Goal: Navigation & Orientation: Find specific page/section

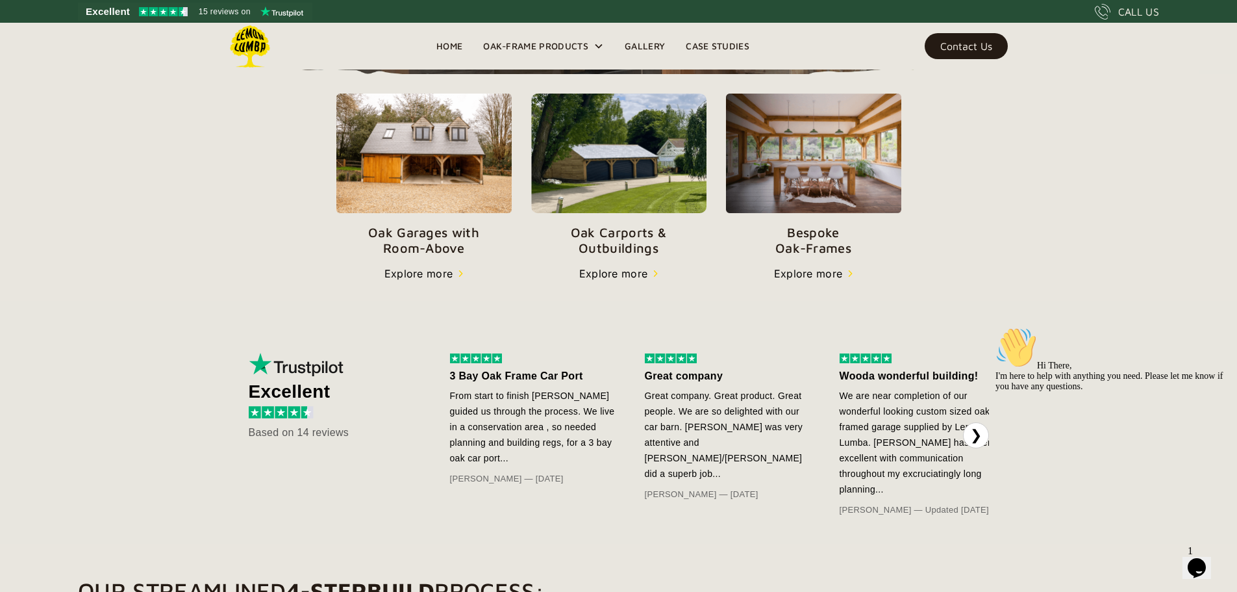
scroll to position [455, 0]
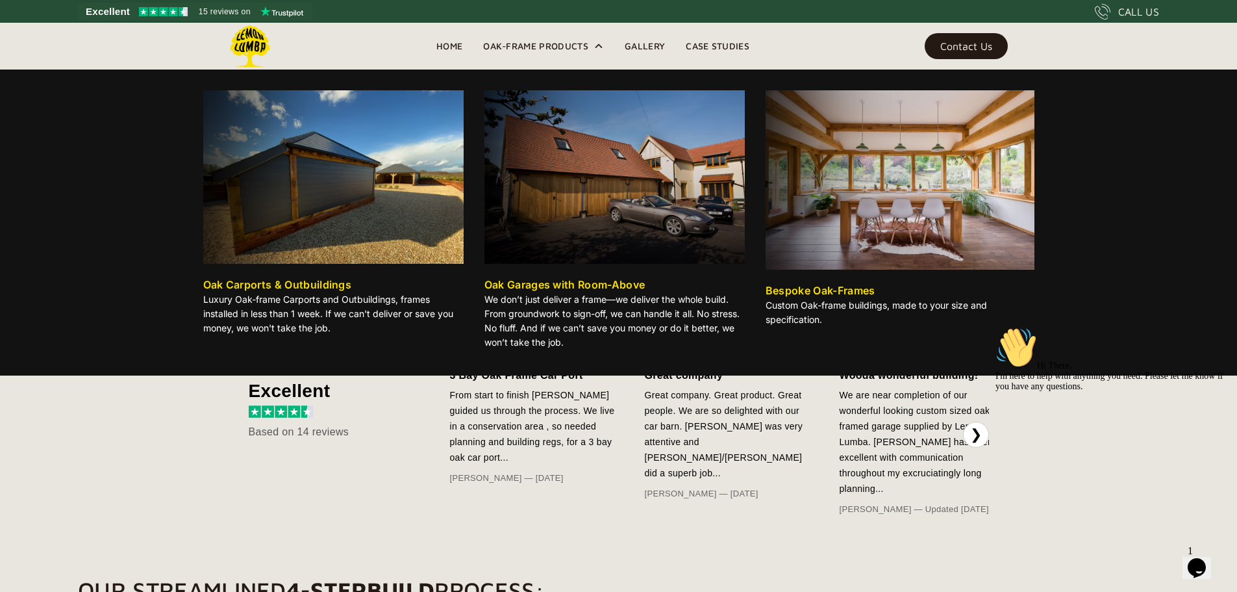
click at [338, 221] on img at bounding box center [333, 176] width 260 height 173
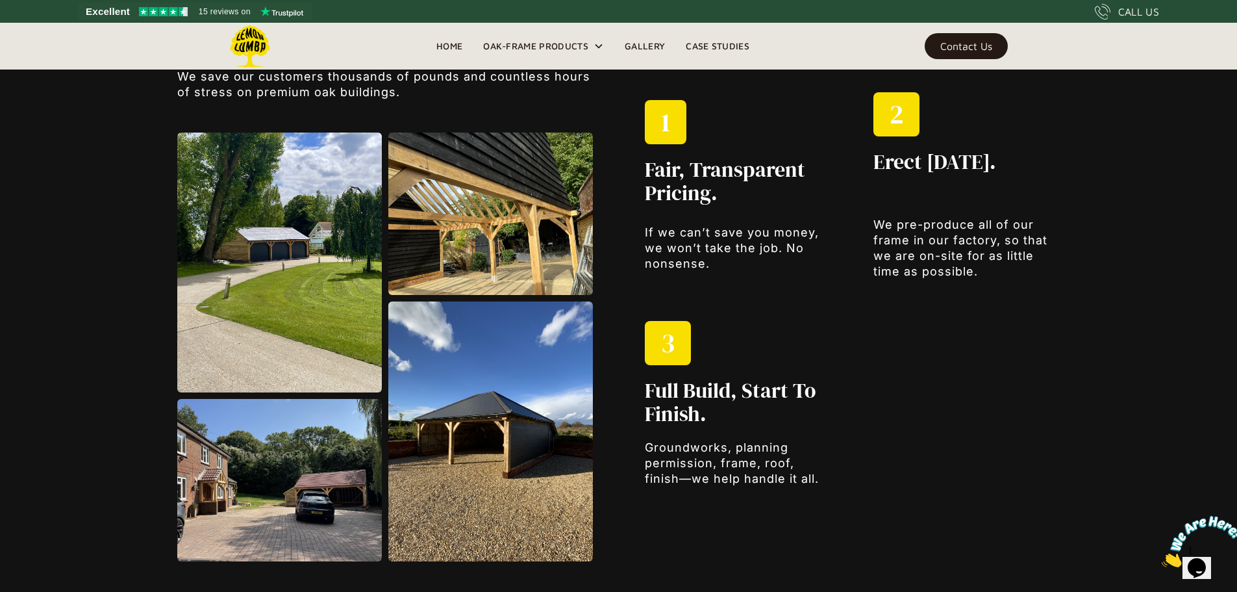
scroll to position [1728, 0]
click at [297, 277] on img at bounding box center [279, 262] width 205 height 260
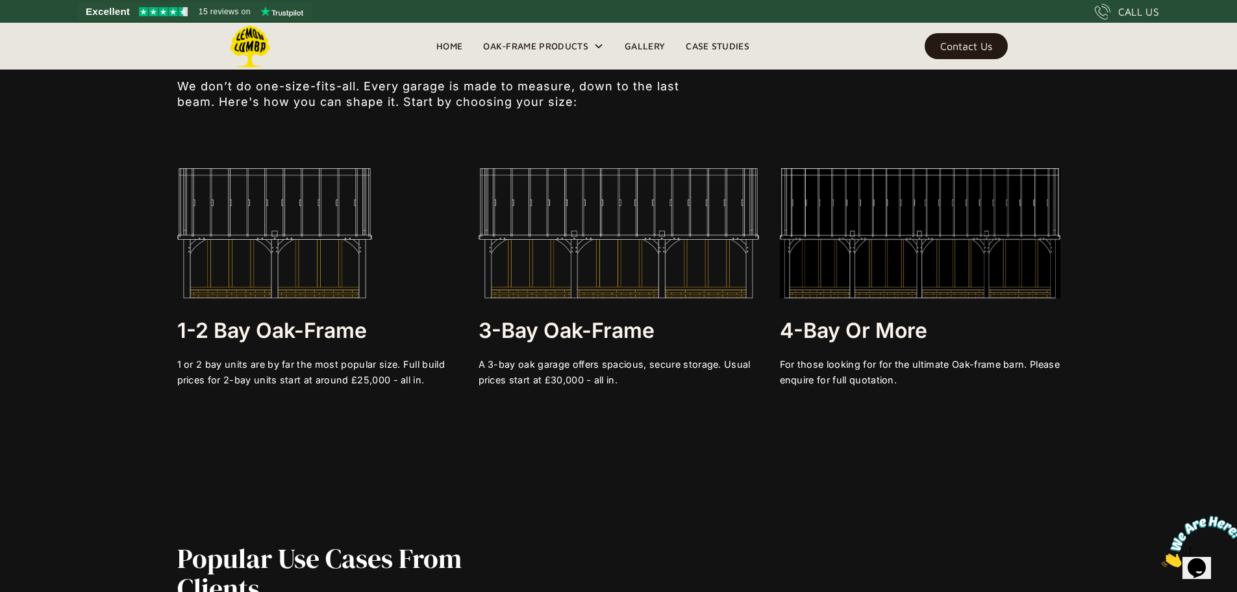
scroll to position [2682, 0]
click at [877, 327] on h3 "4-bay or More" at bounding box center [920, 330] width 281 height 26
click at [894, 243] on img at bounding box center [920, 233] width 281 height 130
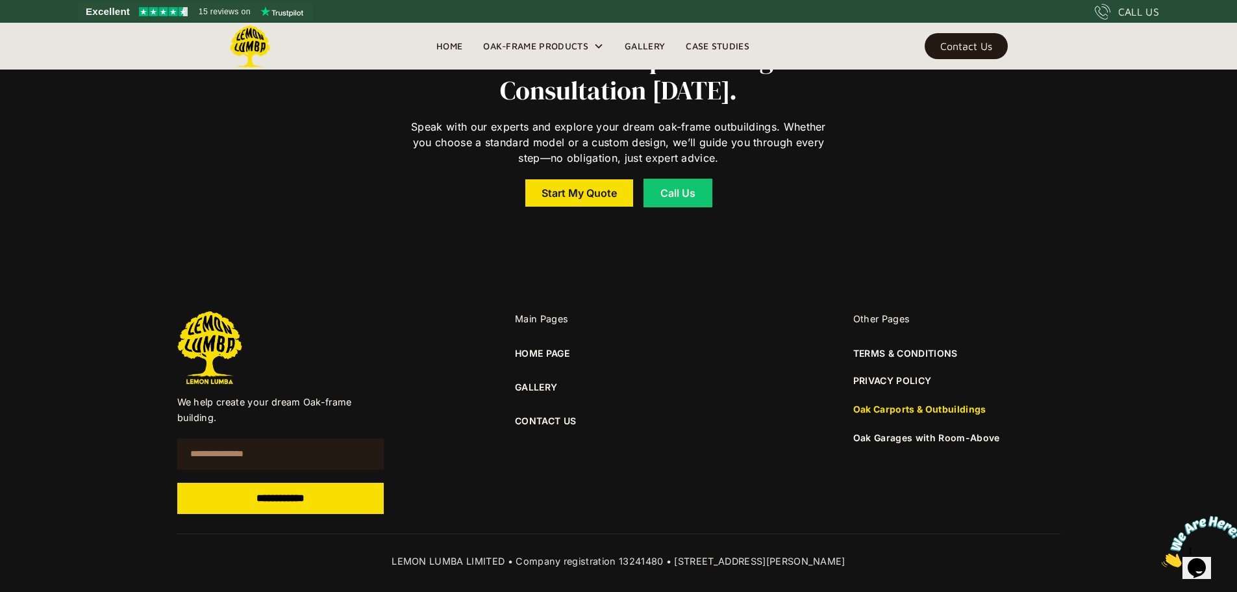
scroll to position [9831, 0]
